Goal: Transaction & Acquisition: Purchase product/service

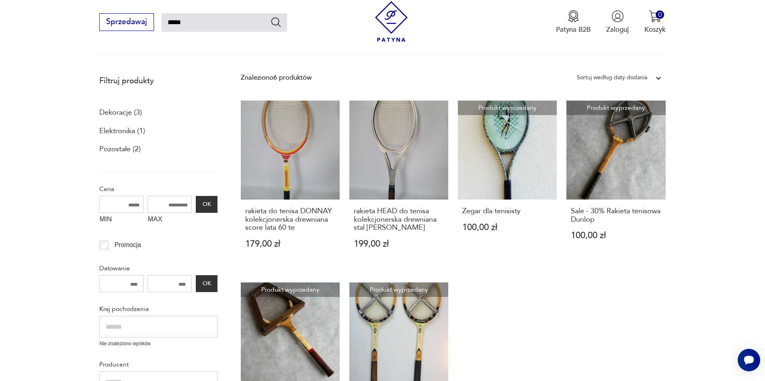
scroll to position [86, 0]
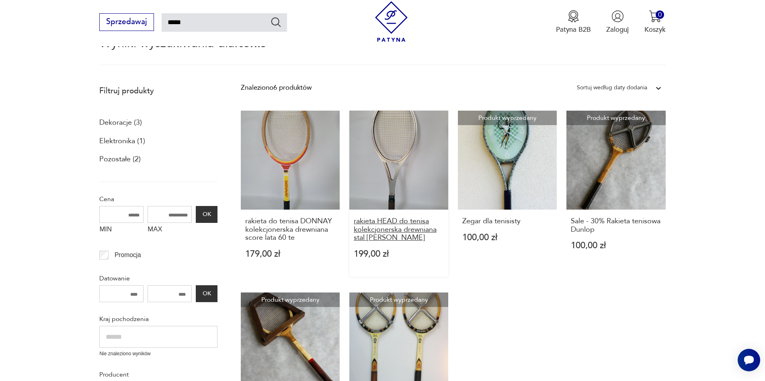
click at [391, 227] on h3 "rakieta HEAD do tenisa kolekcjonerska drewniana stal [PERSON_NAME]" at bounding box center [399, 229] width 91 height 25
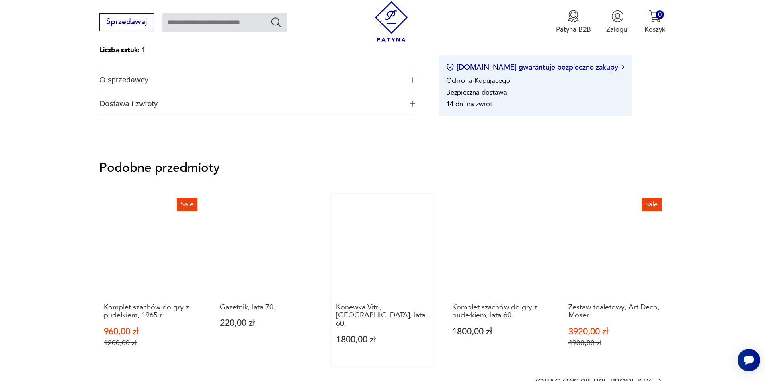
scroll to position [603, 0]
